Goal: Task Accomplishment & Management: Complete application form

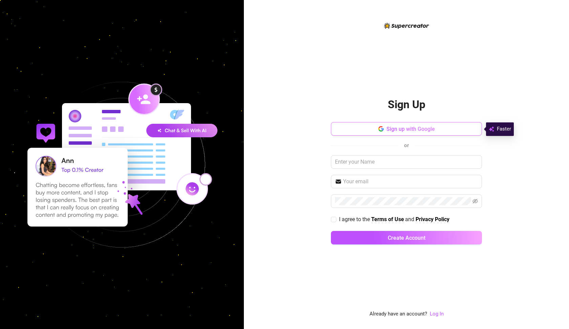
click at [416, 129] on span "Sign up with Google" at bounding box center [410, 129] width 48 height 6
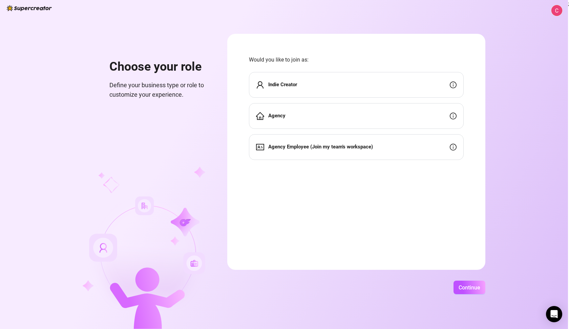
click at [294, 88] on span "Indie Creator" at bounding box center [282, 85] width 29 height 8
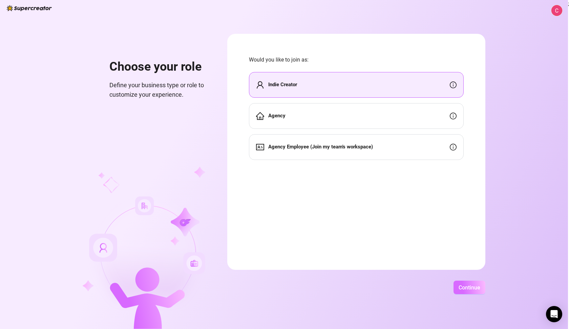
click at [477, 292] on button "Continue" at bounding box center [469, 288] width 32 height 14
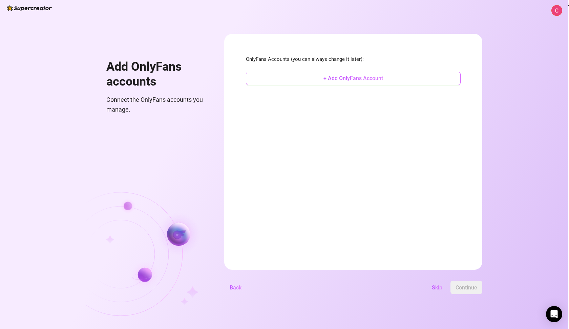
click at [374, 81] on span "+ Add OnlyFans Account" at bounding box center [353, 78] width 60 height 6
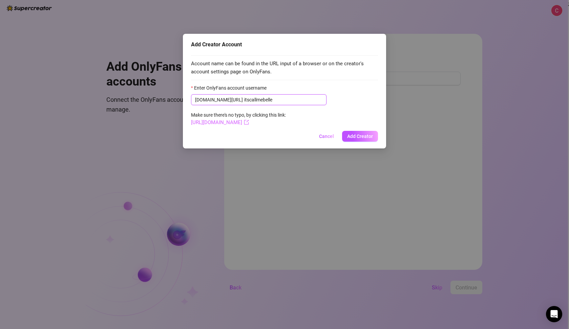
type input "itscallmebelle"
click at [239, 121] on link "https://onlyfans.com/itscallmebelle" at bounding box center [220, 123] width 58 height 6
click at [355, 135] on span "Add Creator" at bounding box center [360, 136] width 26 height 5
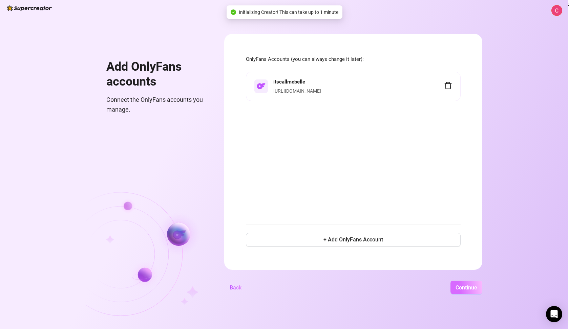
click at [477, 288] on span "Continue" at bounding box center [466, 288] width 22 height 6
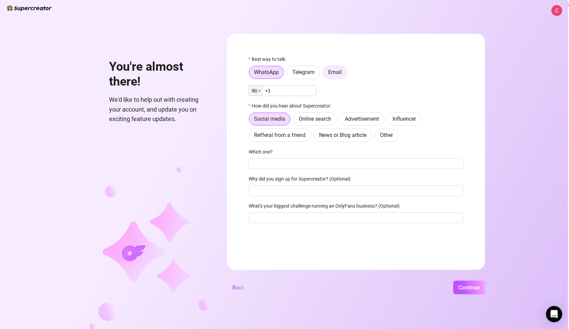
click at [338, 75] on span "Email" at bounding box center [335, 72] width 14 height 6
click at [325, 74] on input "Email" at bounding box center [325, 74] width 0 height 0
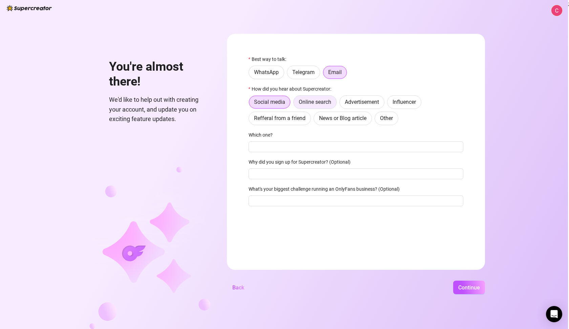
click at [324, 103] on span "Online search" at bounding box center [315, 102] width 33 height 6
click at [295, 104] on input "Online search" at bounding box center [295, 104] width 0 height 0
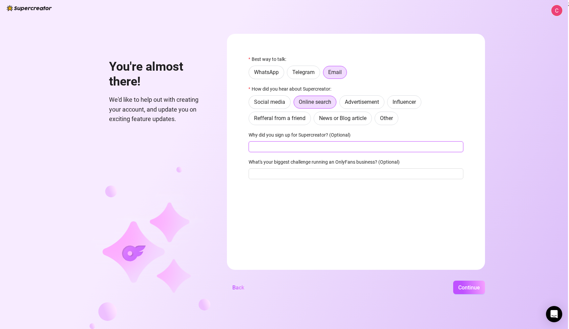
click at [301, 146] on input "Why did you sign up for Supercreator? (Optional)" at bounding box center [356, 147] width 215 height 11
type input "Structure my workflows"
click at [291, 174] on input "What's your biggest challenge running an OnlyFans business? (Optional)" at bounding box center [356, 174] width 215 height 11
type input "Consistency"
click at [471, 285] on span "Continue" at bounding box center [469, 288] width 22 height 6
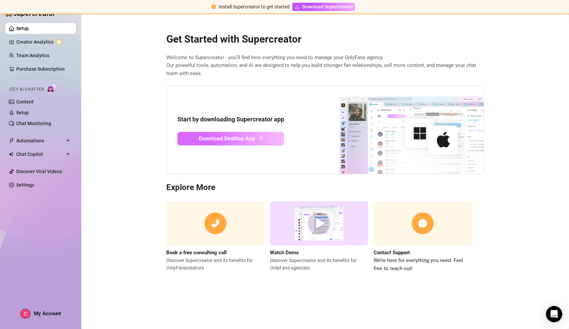
click at [244, 139] on span "Download Desktop App" at bounding box center [227, 138] width 56 height 8
click at [315, 223] on img at bounding box center [319, 223] width 98 height 44
click at [33, 54] on link "Team Analytics" at bounding box center [32, 55] width 33 height 5
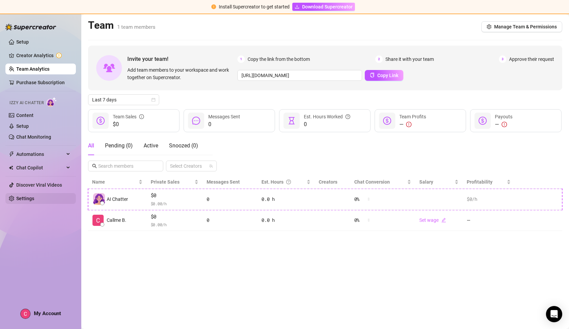
click at [30, 199] on link "Settings" at bounding box center [25, 198] width 18 height 5
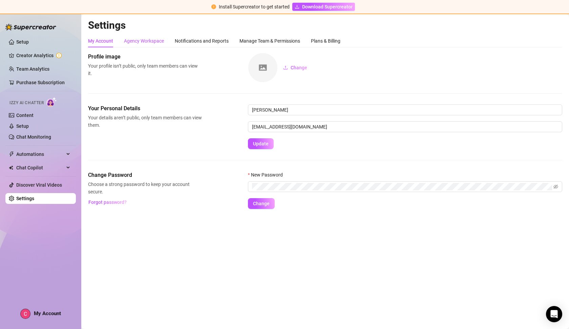
click at [153, 41] on div "Agency Workspace" at bounding box center [144, 40] width 40 height 7
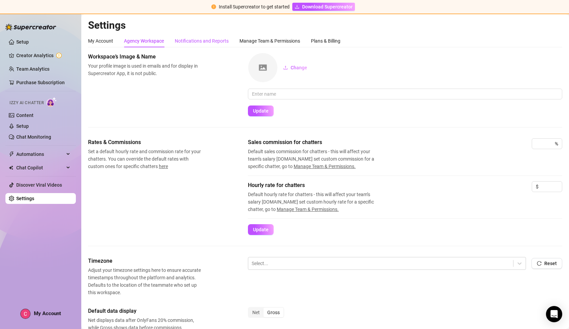
click at [188, 42] on div "Notifications and Reports" at bounding box center [202, 40] width 54 height 7
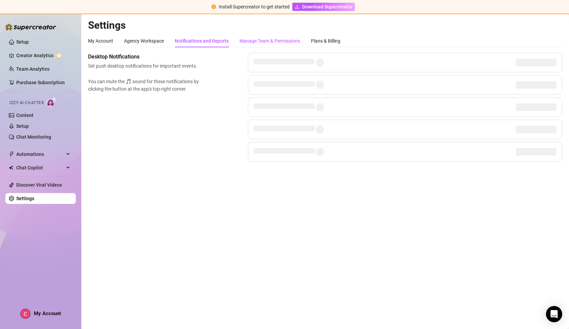
click at [256, 42] on div "Manage Team & Permissions" at bounding box center [269, 40] width 61 height 7
